Goal: Obtain resource: Obtain resource

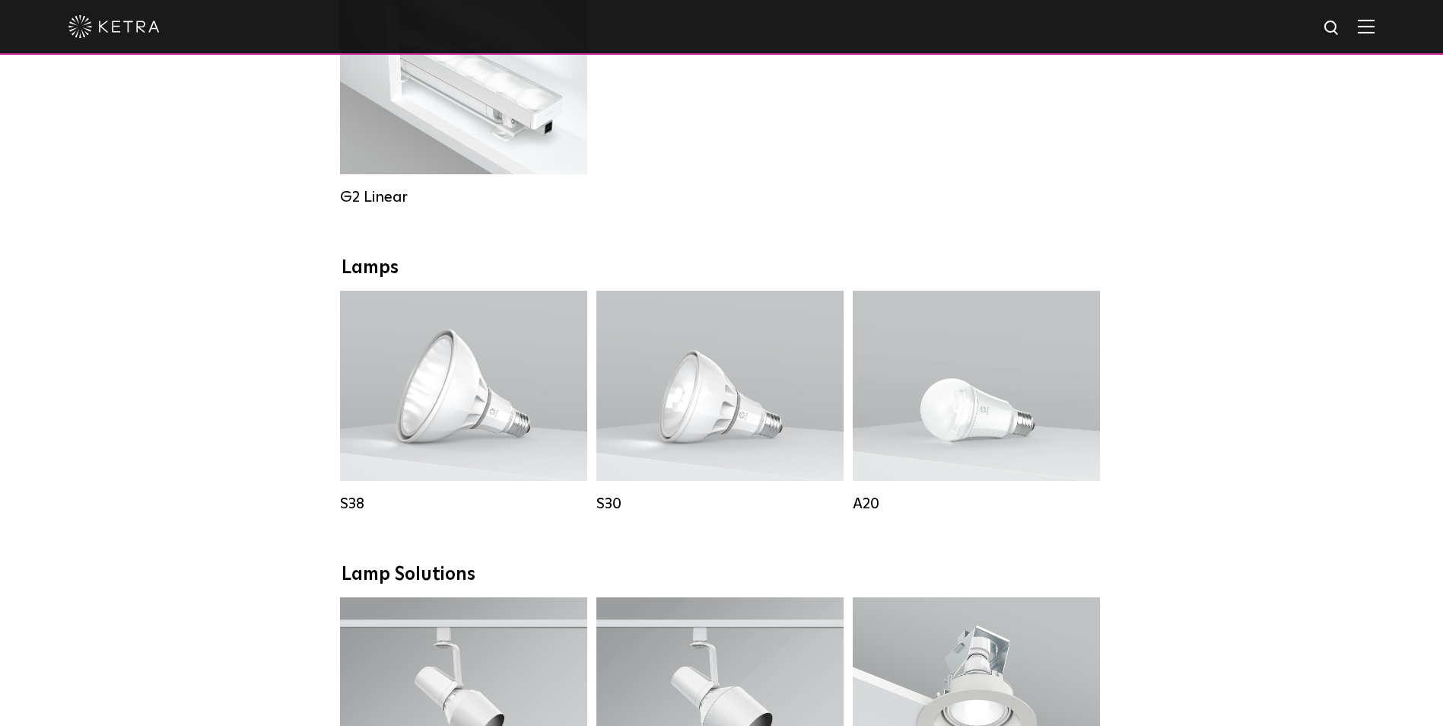
scroll to position [913, 0]
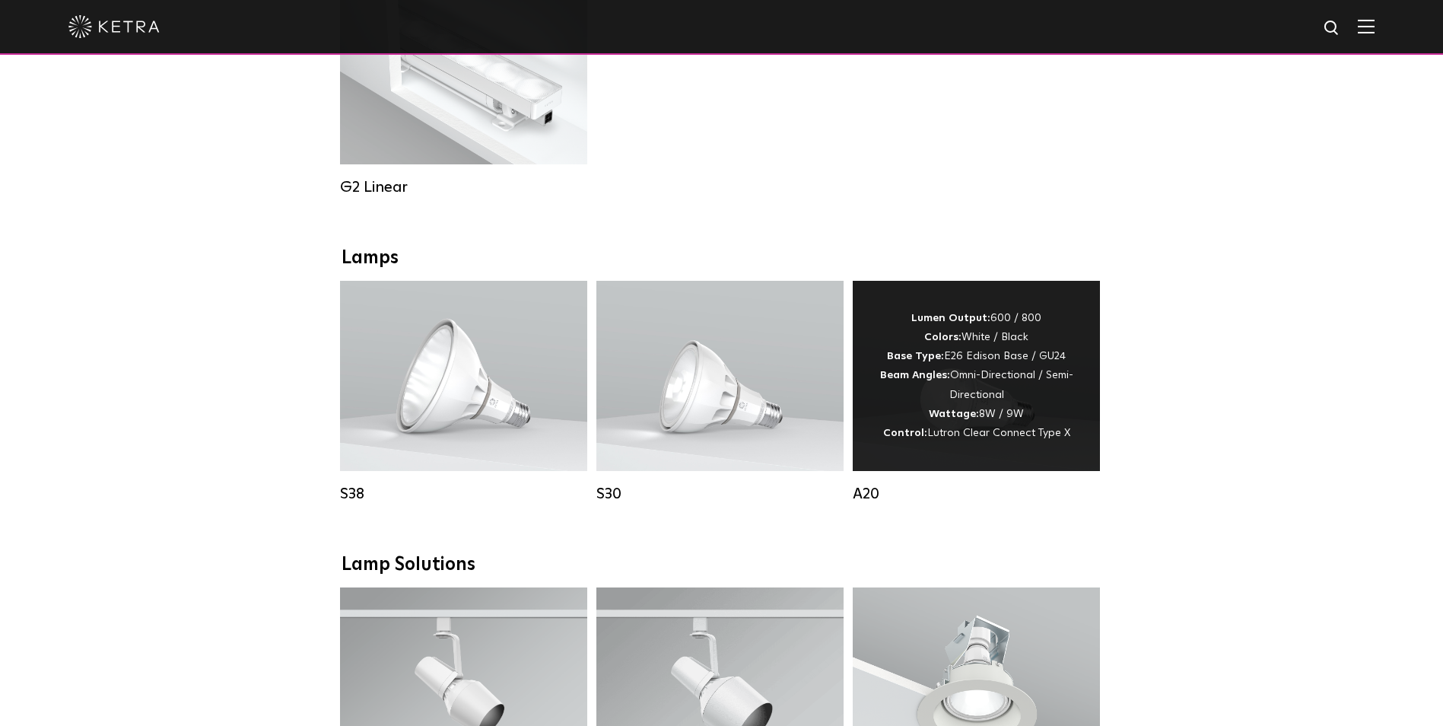
click at [1055, 380] on div "Lumen Output: 600 / 800 Colors: White / Black Base Type: E26 Edison Base / GU24…" at bounding box center [977, 376] width 202 height 134
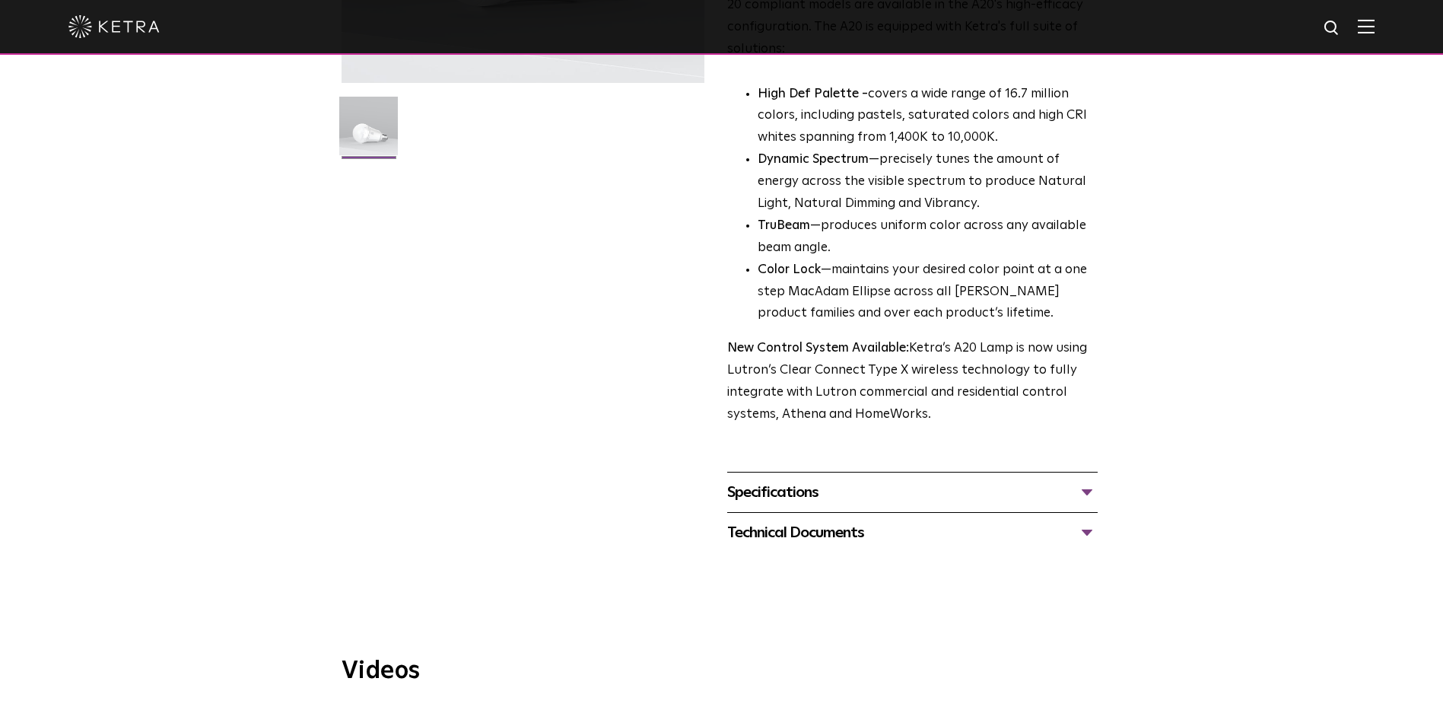
scroll to position [380, 0]
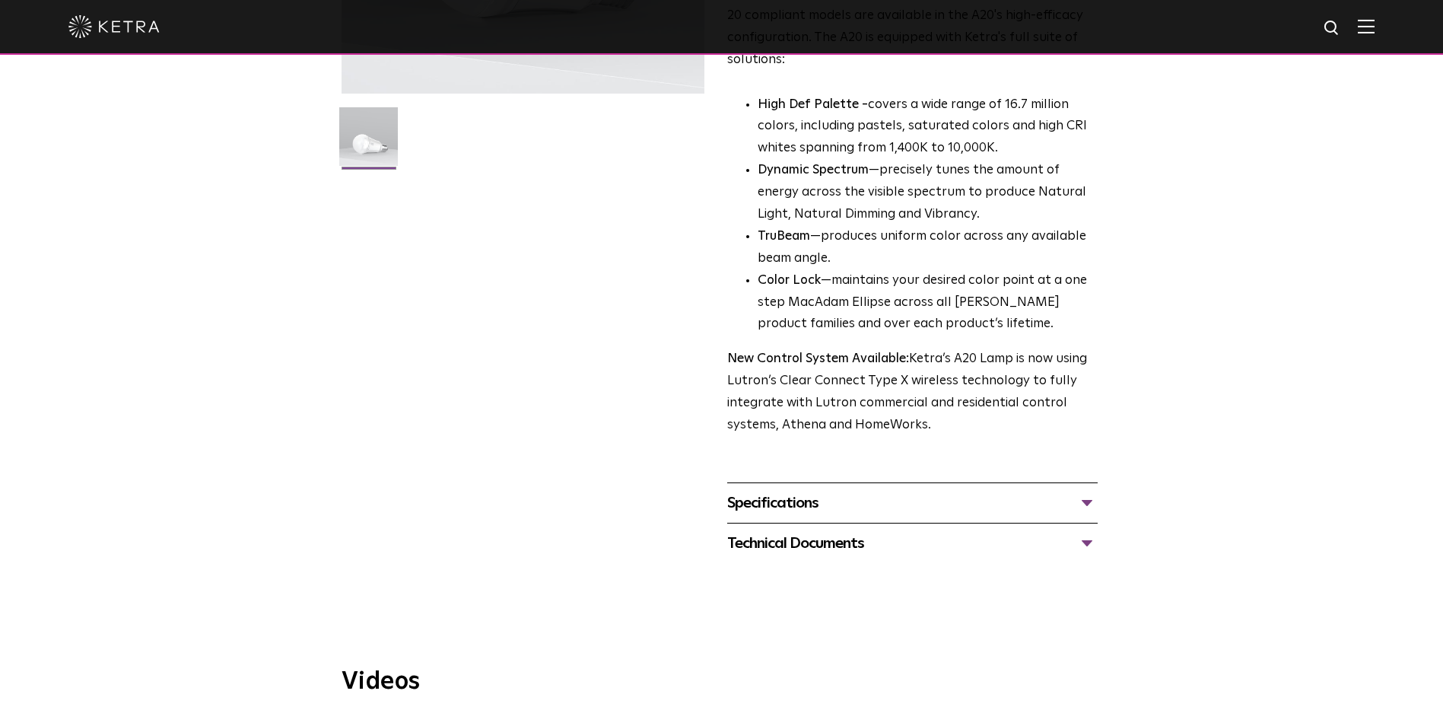
click at [1090, 491] on div "Specifications" at bounding box center [912, 503] width 371 height 24
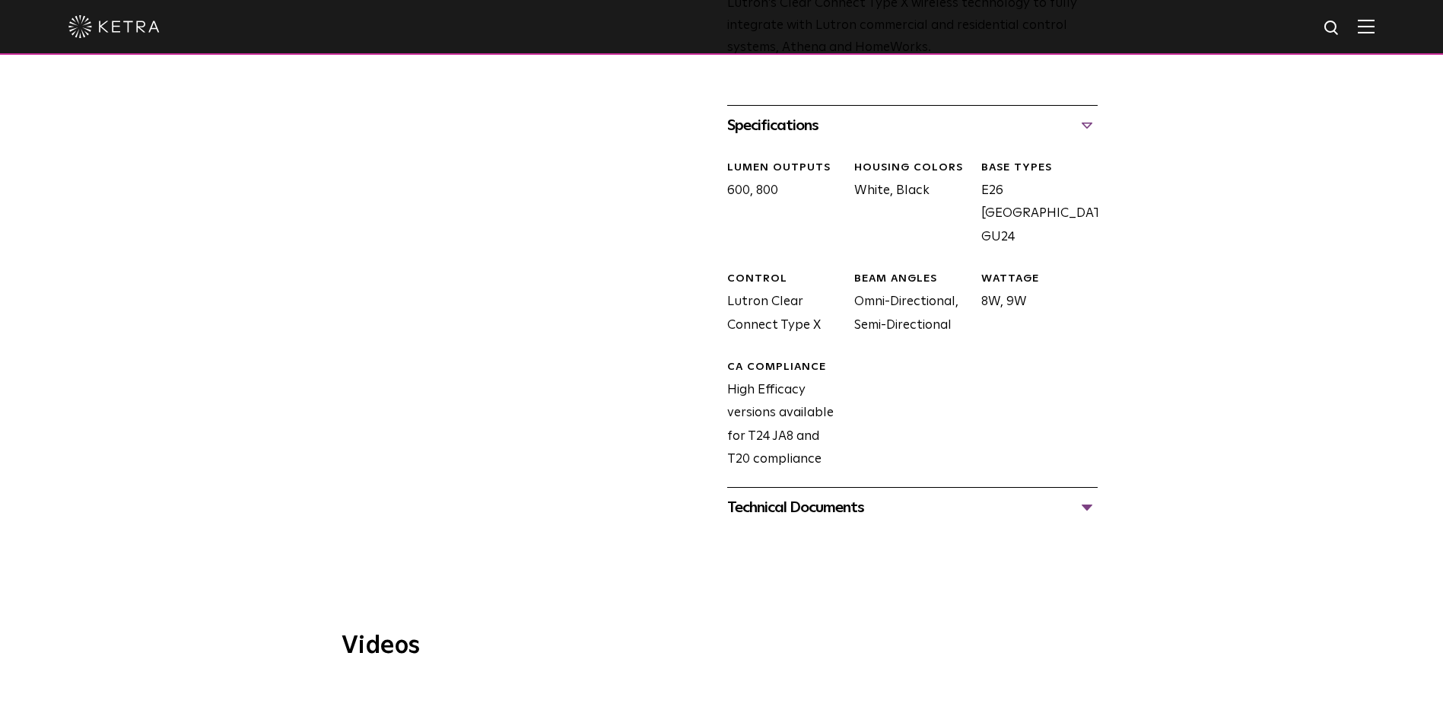
scroll to position [761, 0]
click at [1091, 492] on div "Technical Documents" at bounding box center [912, 504] width 371 height 24
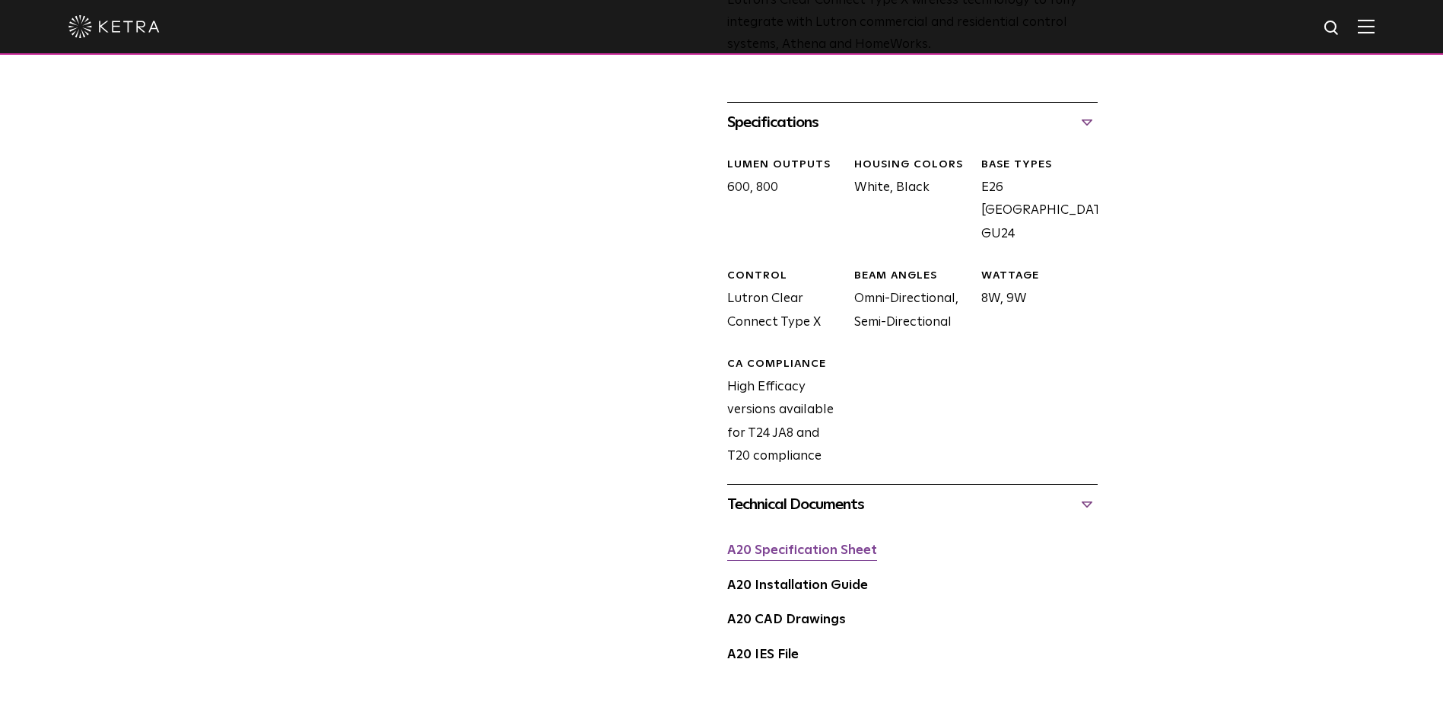
click at [826, 544] on link "A20 Specification Sheet" at bounding box center [802, 550] width 150 height 13
